Goal: Unclear

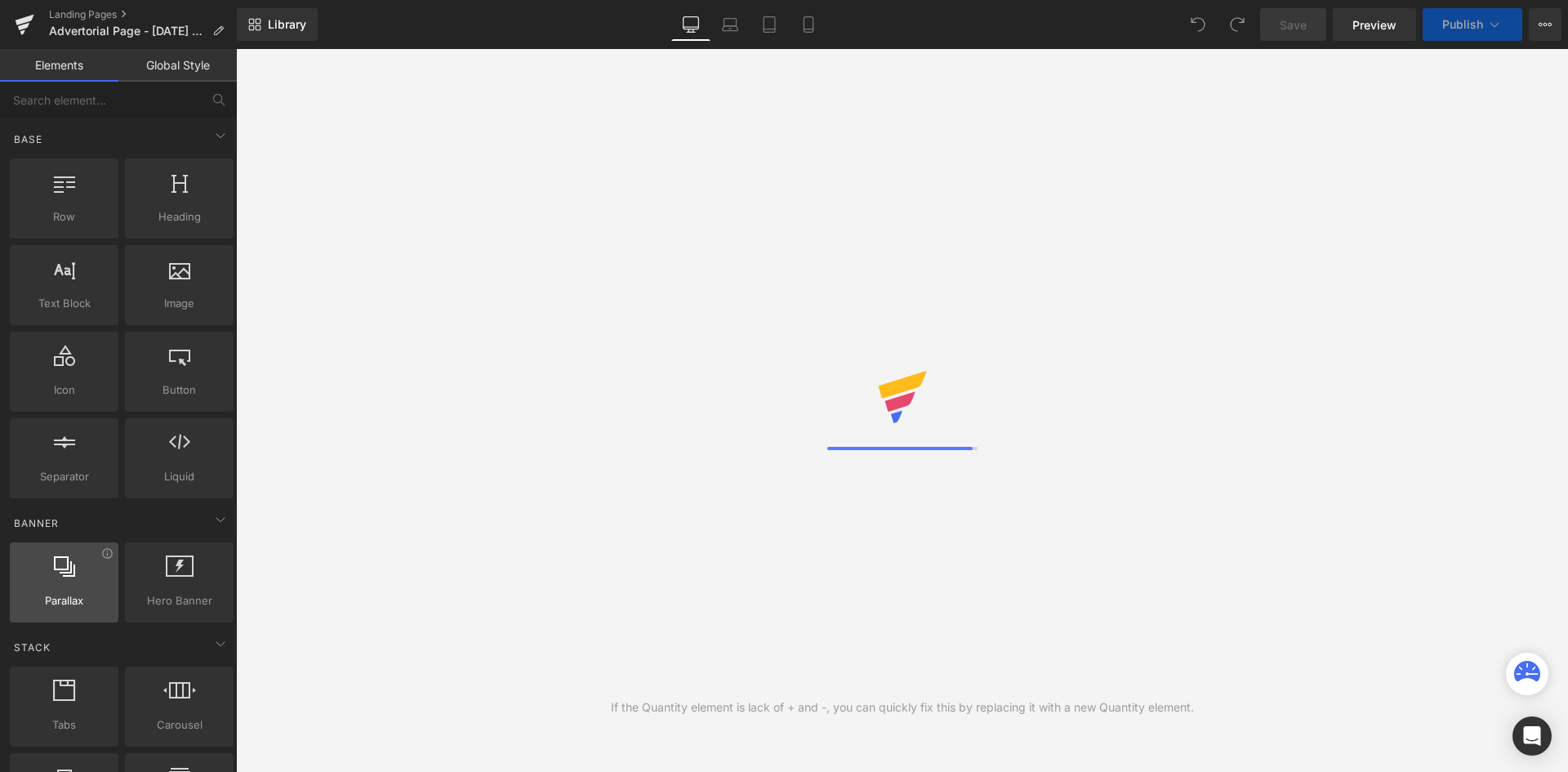
click at [157, 216] on div "Row rows, columns, layouts, div Heading headings, titles, h1,h2,h3,h4,h5,h6 Tex…" at bounding box center [121, 327] width 230 height 346
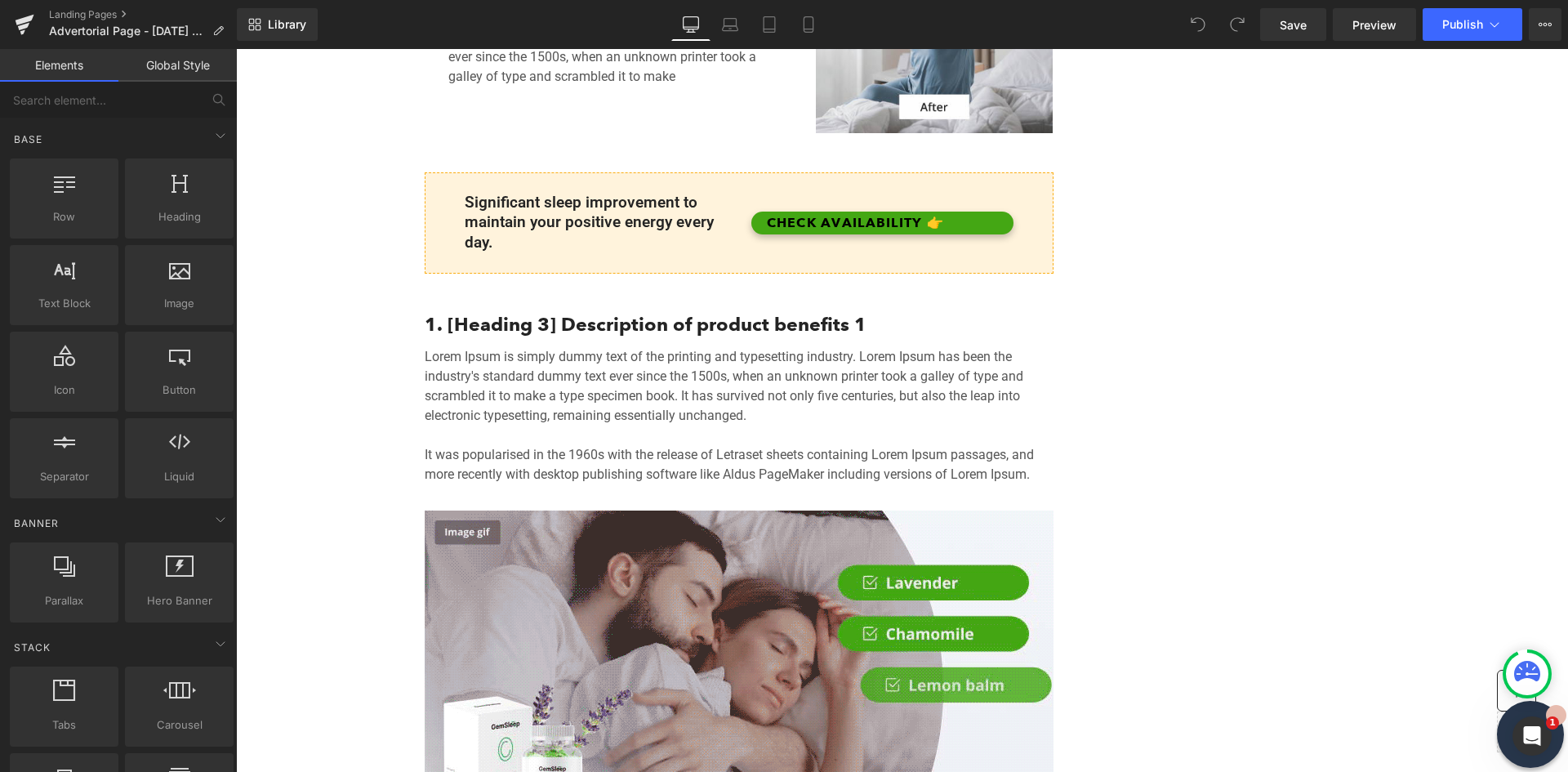
click at [520, 423] on p "Lorem Ipsum is simply dummy text of the printing and typesetting industry. Lore…" at bounding box center [738, 415] width 629 height 137
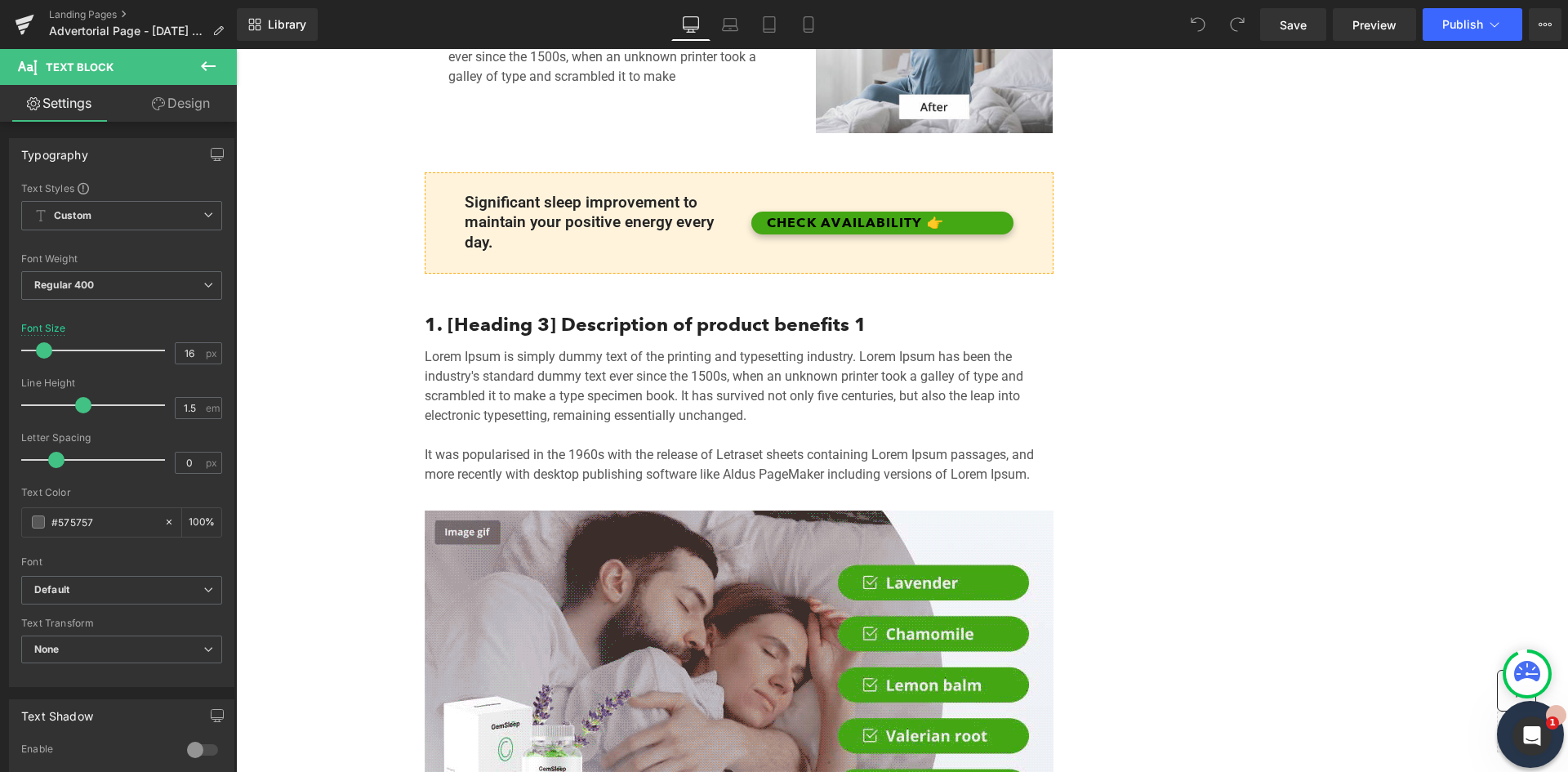
click at [197, 65] on button at bounding box center [208, 67] width 57 height 36
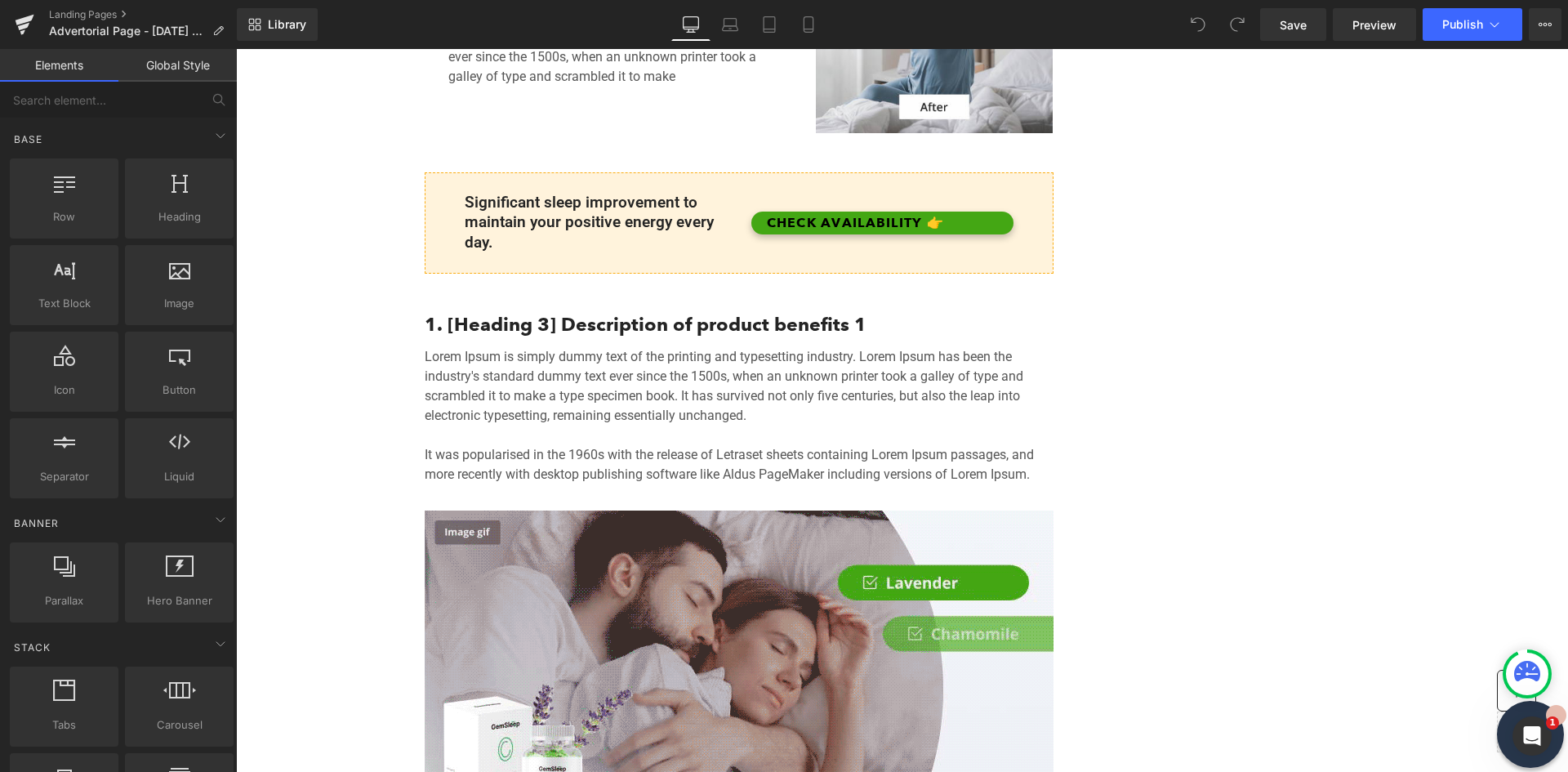
click at [185, 60] on link "Global Style" at bounding box center [177, 65] width 118 height 33
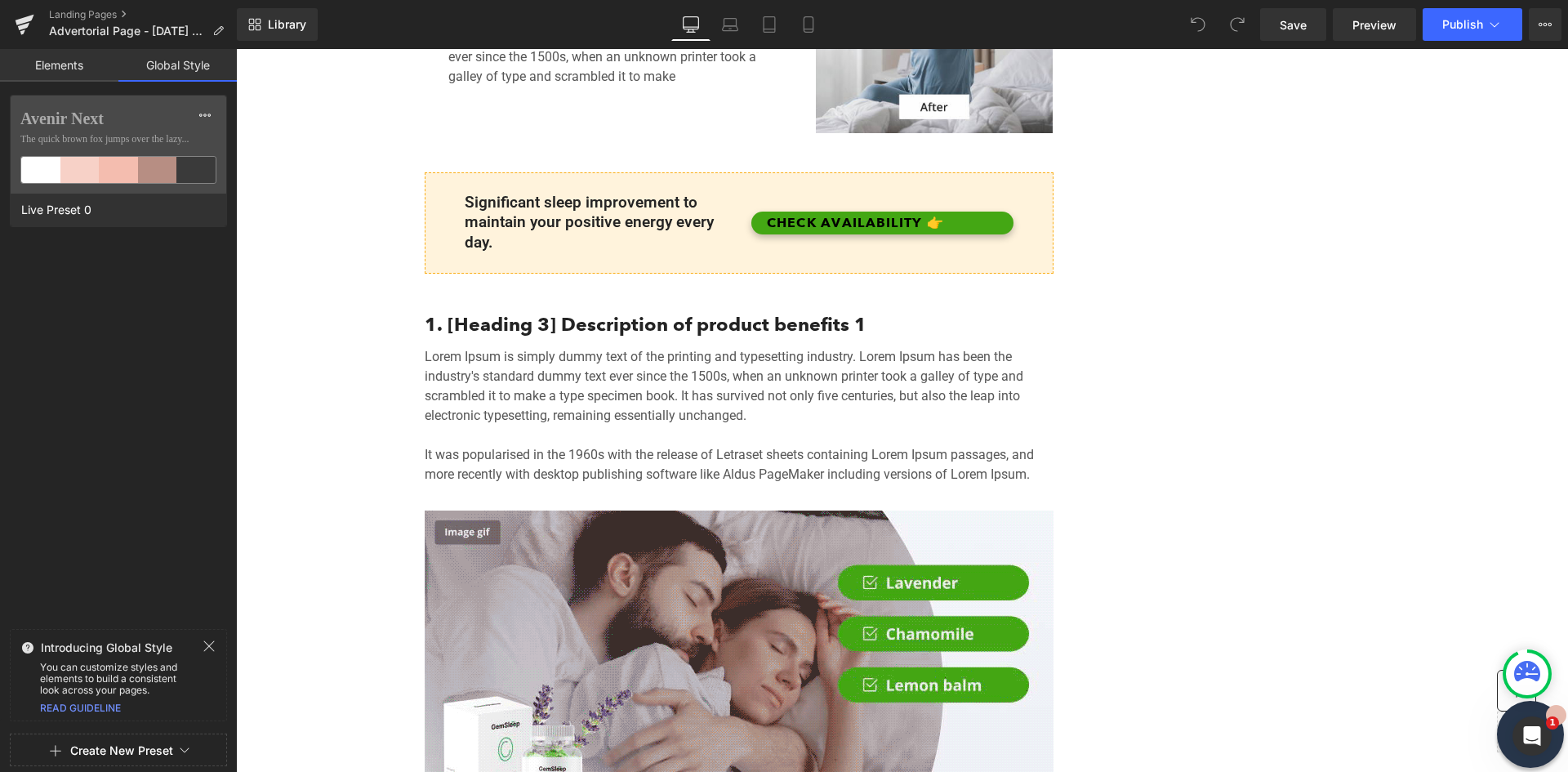
click at [48, 56] on link "Elements" at bounding box center [59, 65] width 118 height 33
